Goal: Find specific fact: Find specific fact

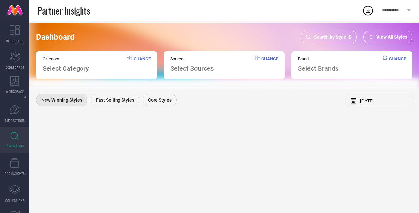
click at [15, 135] on icon at bounding box center [15, 136] width 8 height 8
click at [17, 119] on span "SUGGESTIONS" at bounding box center [15, 120] width 20 height 5
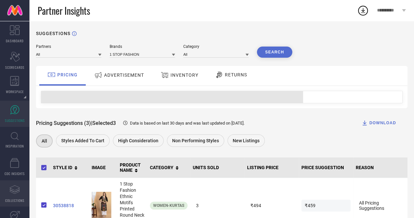
click at [16, 196] on link "Assortments Created with Sketch. COLLECTIONS" at bounding box center [14, 193] width 29 height 26
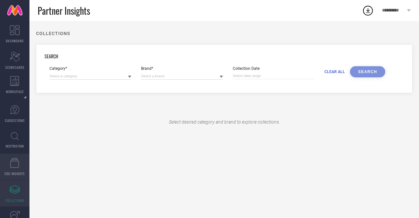
click at [15, 165] on icon at bounding box center [14, 163] width 9 height 10
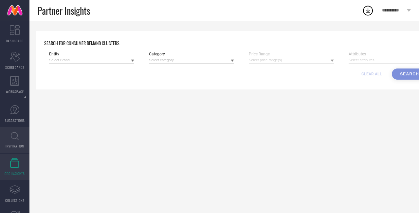
click at [14, 131] on link "INSPIRATION" at bounding box center [14, 140] width 29 height 26
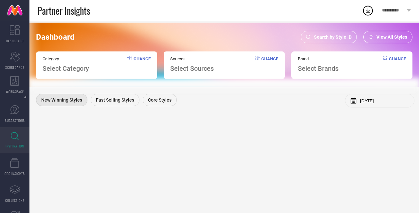
click at [335, 36] on span "Search by Style ID" at bounding box center [333, 36] width 38 height 5
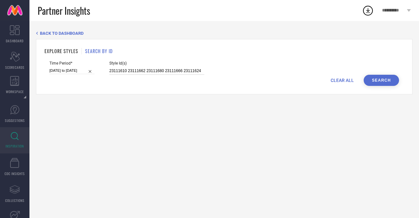
click at [160, 70] on input "23111610 23111662 23111680 23111666 23111624" at bounding box center [156, 71] width 95 height 8
paste input "21221046 13852340 21221014 12310166 18361802 25254978 25254990 25255016 2598169…"
type input "21221046 13852340 21221014 12310166 18361802 25254978 25254990 25255016 2598169…"
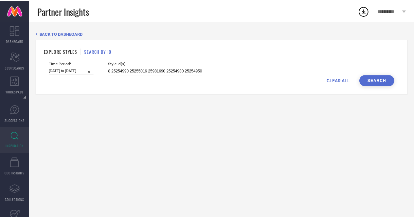
scroll to position [0, 0]
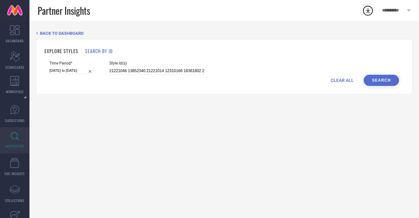
click at [384, 81] on button "Search" at bounding box center [381, 80] width 35 height 11
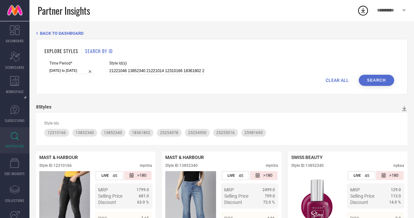
click at [125, 65] on span "Style Id(s)" at bounding box center [156, 63] width 95 height 5
click at [125, 72] on input "21221046 13852340 21221014 12310166 18361802 25254978 25254990 25255016 2598169…" at bounding box center [156, 71] width 95 height 8
paste input "21221046 13852340 21221014 12310166 18361802 25254978 25254990 25255016 2598169…"
type input "21221046 13852340 21221014 12310166 18361802 25254978 25254990 25255016 2598169…"
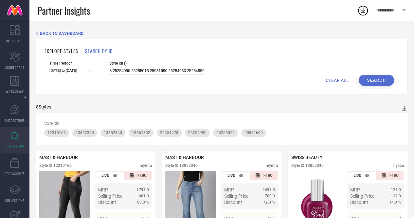
click at [381, 83] on button "Search" at bounding box center [376, 80] width 35 height 11
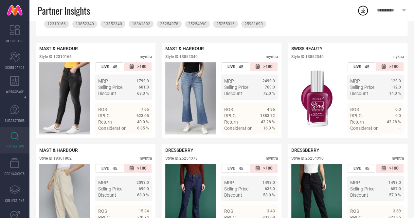
scroll to position [109, 0]
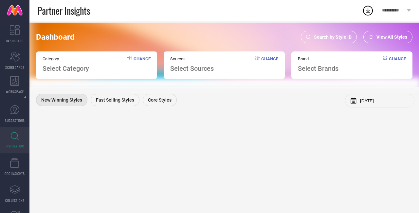
click at [341, 36] on span "Search by Style ID" at bounding box center [333, 36] width 38 height 5
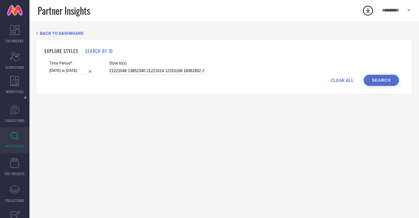
click at [146, 71] on input "21221046 13852340 21221014 12310166 18361802 25254978 25254990 25255016 2598169…" at bounding box center [156, 71] width 95 height 8
paste input "21221046 13852340 21221014 12310166 18361802 25254978 25254990 25255016 2598169…"
type input "21221046 13852340 21221014 12310166 18361802 25254978 25254990 25255016 2598169…"
click at [388, 80] on button "Search" at bounding box center [381, 80] width 35 height 11
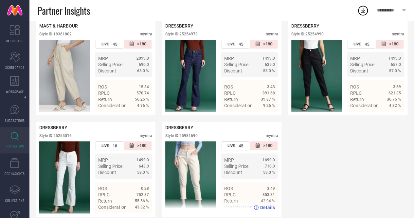
scroll to position [246, 0]
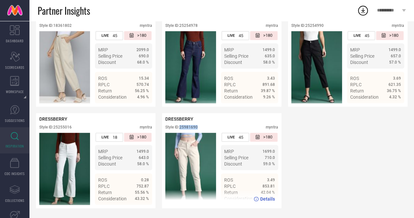
drag, startPoint x: 181, startPoint y: 125, endPoint x: 201, endPoint y: 124, distance: 20.3
click at [201, 125] on div "Style ID: 25981690 myntra" at bounding box center [221, 129] width 113 height 8
copy div "25981690"
